Goal: Task Accomplishment & Management: Manage account settings

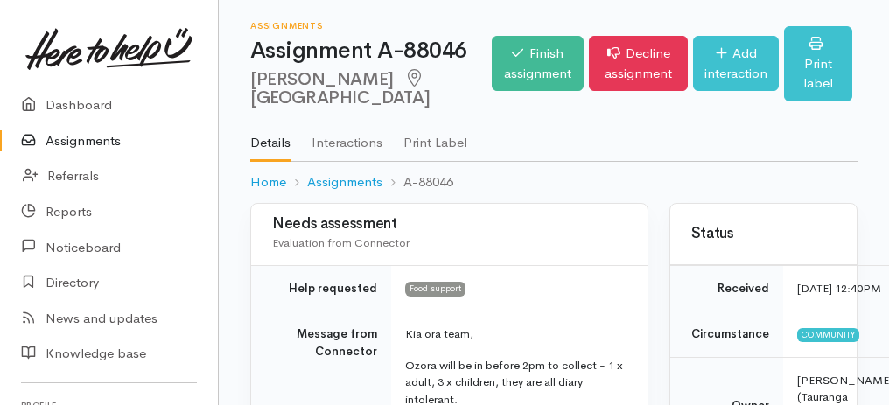
scroll to position [350, 0]
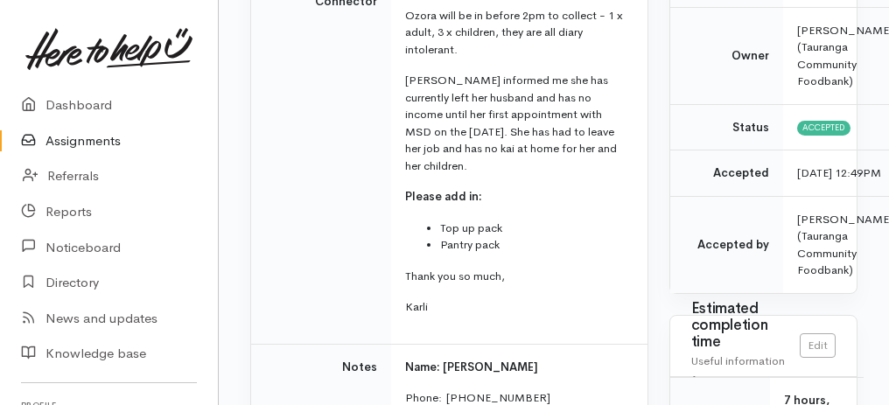
click at [74, 138] on link "Assignments" at bounding box center [109, 141] width 218 height 36
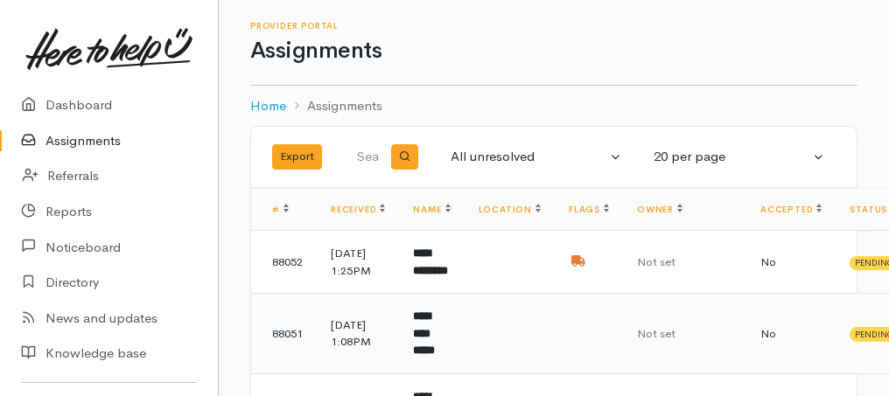
scroll to position [116, 0]
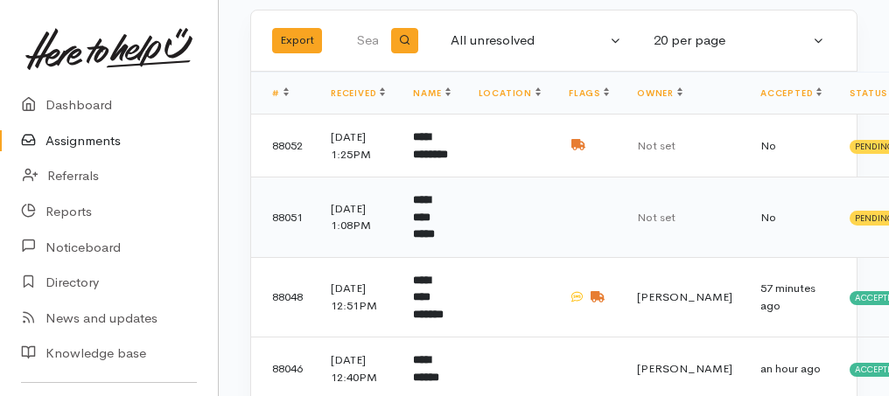
click at [435, 240] on b "**********" at bounding box center [424, 217] width 22 height 46
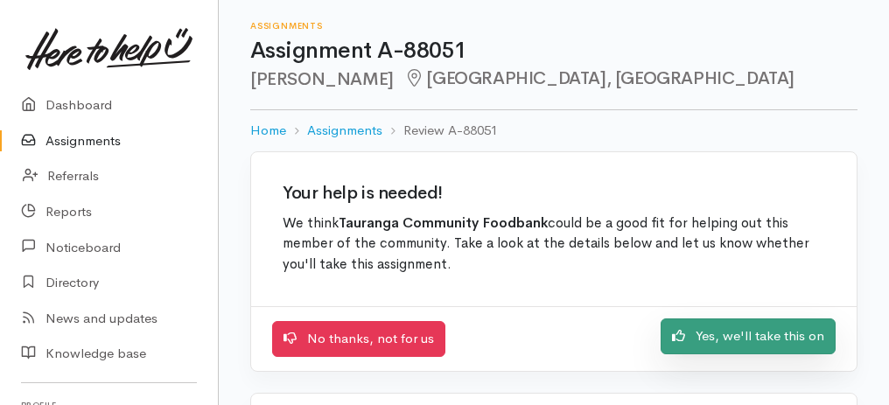
click at [796, 329] on link "Yes, we'll take this on" at bounding box center [748, 337] width 175 height 36
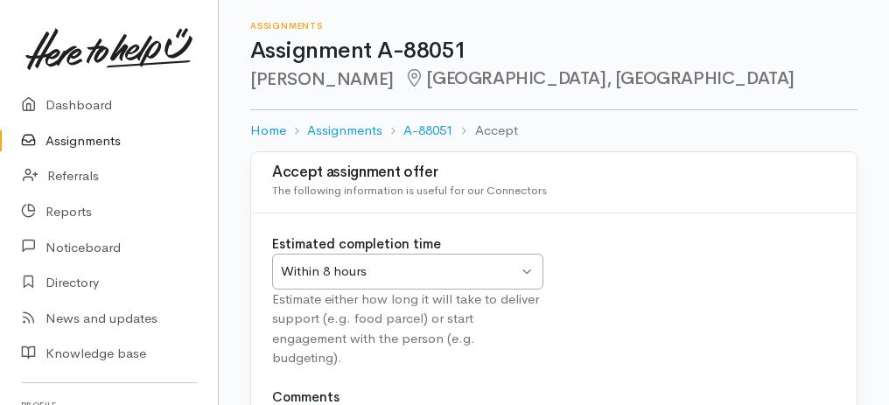
scroll to position [218, 0]
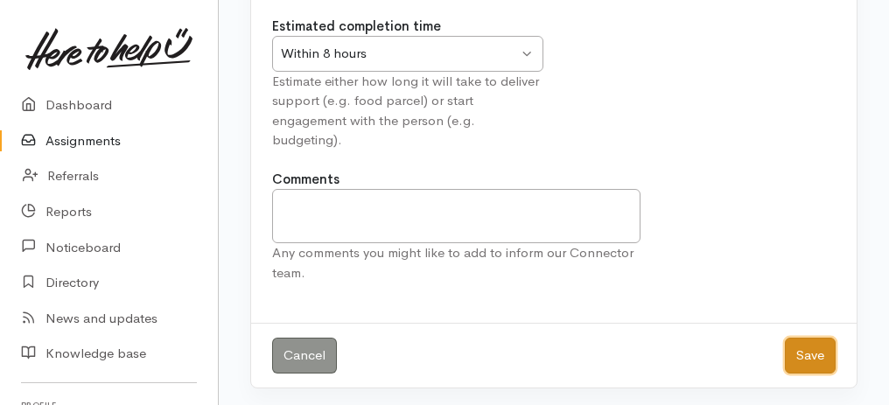
click at [812, 353] on button "Save" at bounding box center [810, 356] width 51 height 36
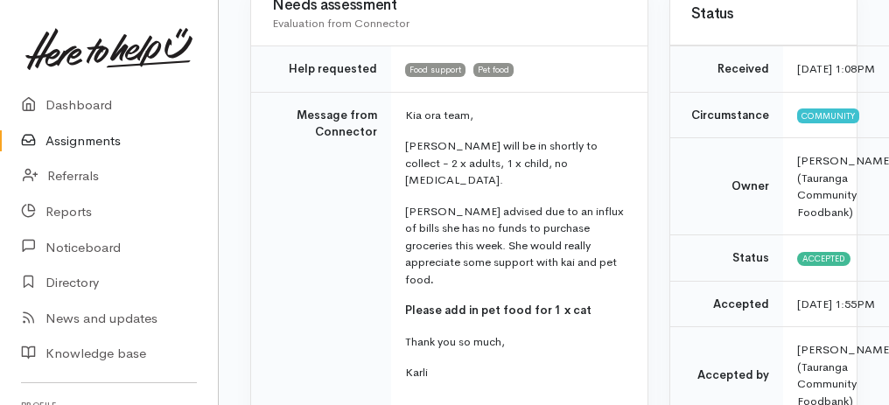
scroll to position [233, 0]
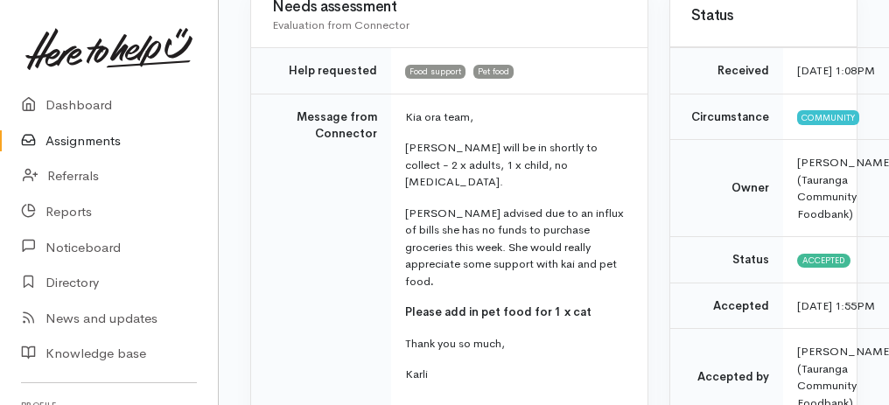
drag, startPoint x: 288, startPoint y: 119, endPoint x: 479, endPoint y: 337, distance: 289.6
click at [601, 360] on tr "Message from Connector Kia ora team, Kristal will be in shortly to collect - 2 …" at bounding box center [449, 253] width 396 height 318
copy tr "Message from Connector Kia ora team, Kristal will be in shortly to collect - 2 …"
click at [379, 346] on td "Message from Connector" at bounding box center [321, 253] width 140 height 318
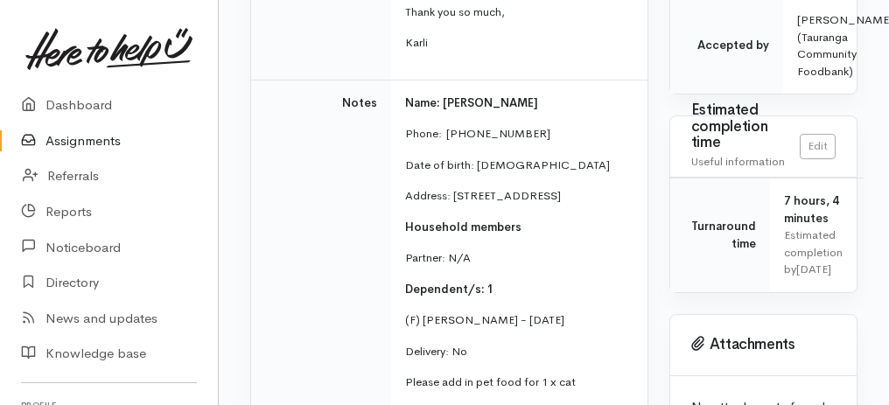
scroll to position [466, 0]
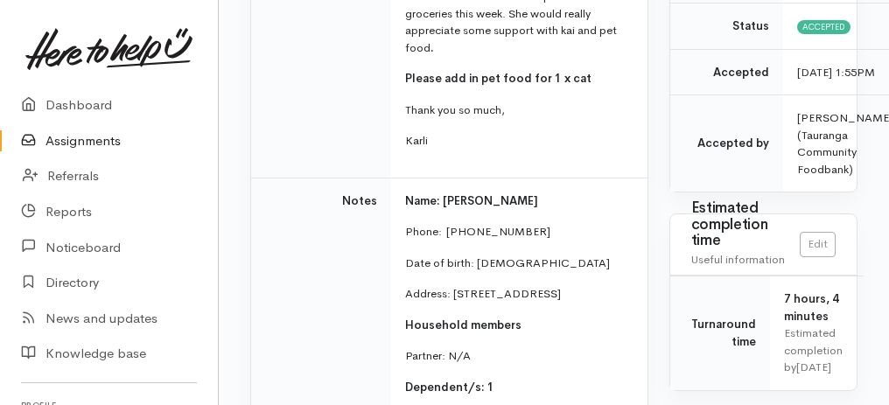
click at [74, 137] on link "Assignments" at bounding box center [109, 141] width 218 height 36
